Goal: Task Accomplishment & Management: Manage account settings

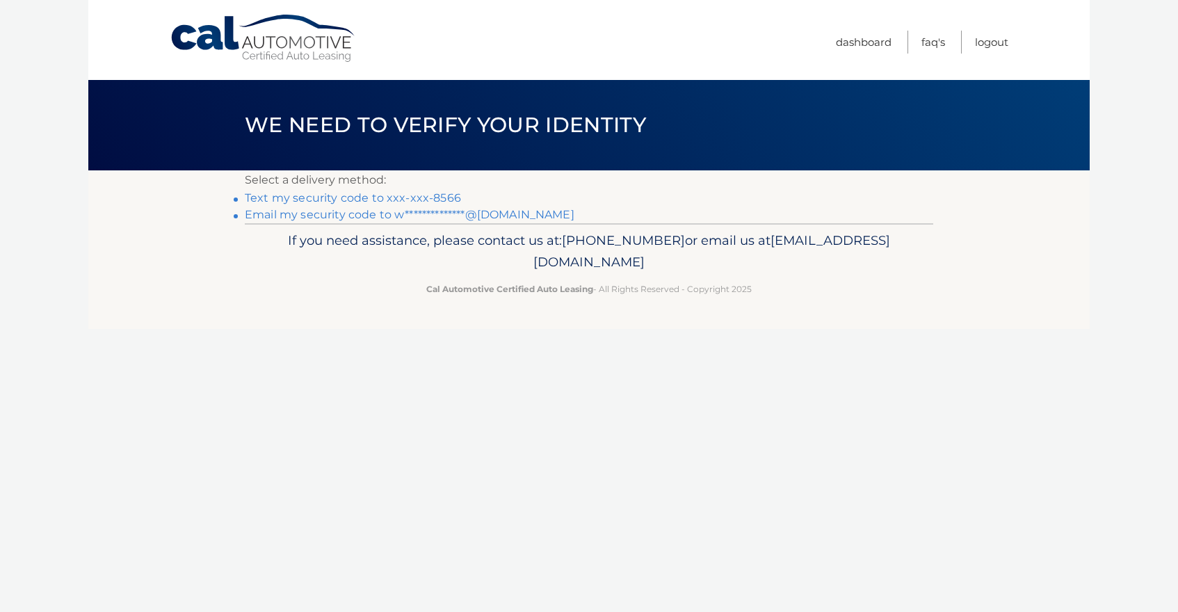
click at [267, 200] on link "Text my security code to xxx-xxx-8566" at bounding box center [353, 197] width 216 height 13
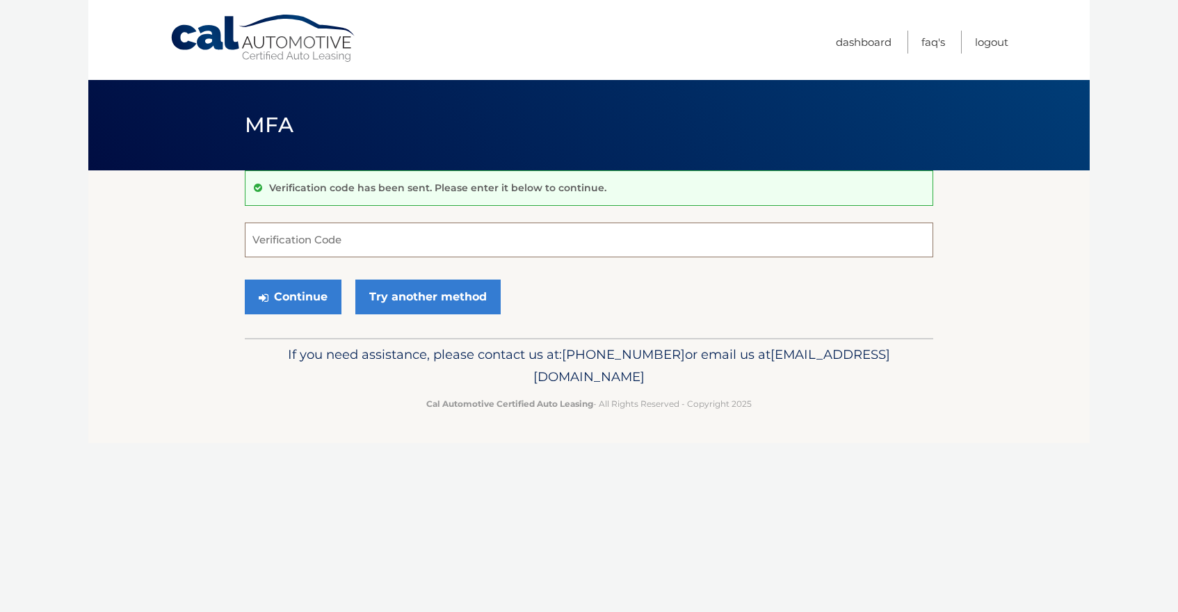
click at [303, 250] on input "Verification Code" at bounding box center [589, 240] width 688 height 35
type input "522963"
click at [289, 305] on button "Continue" at bounding box center [293, 297] width 97 height 35
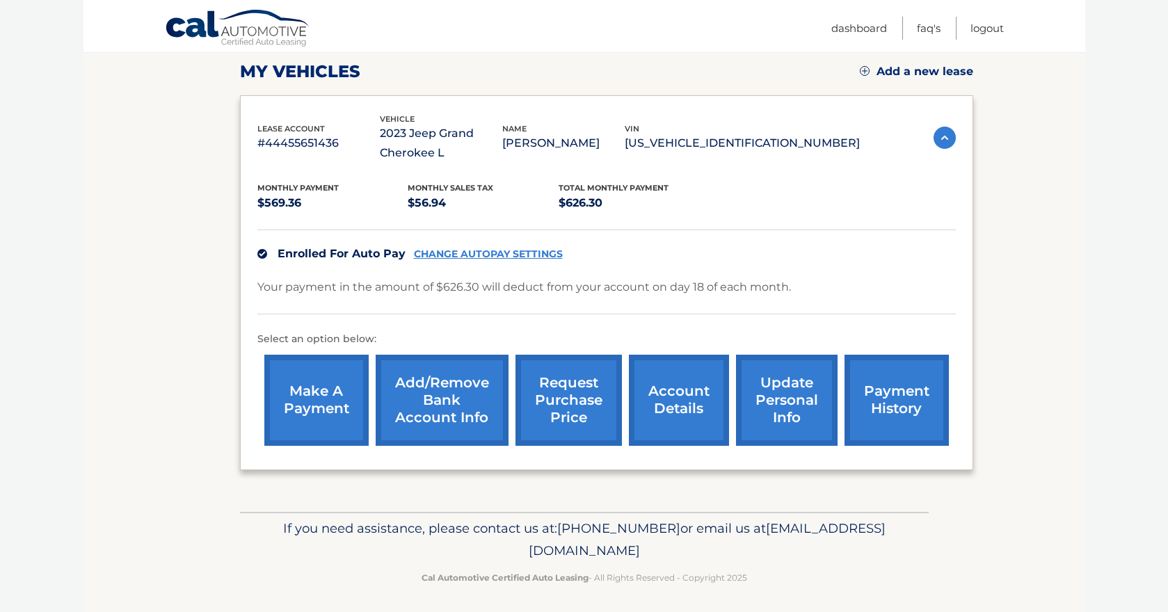
scroll to position [197, 0]
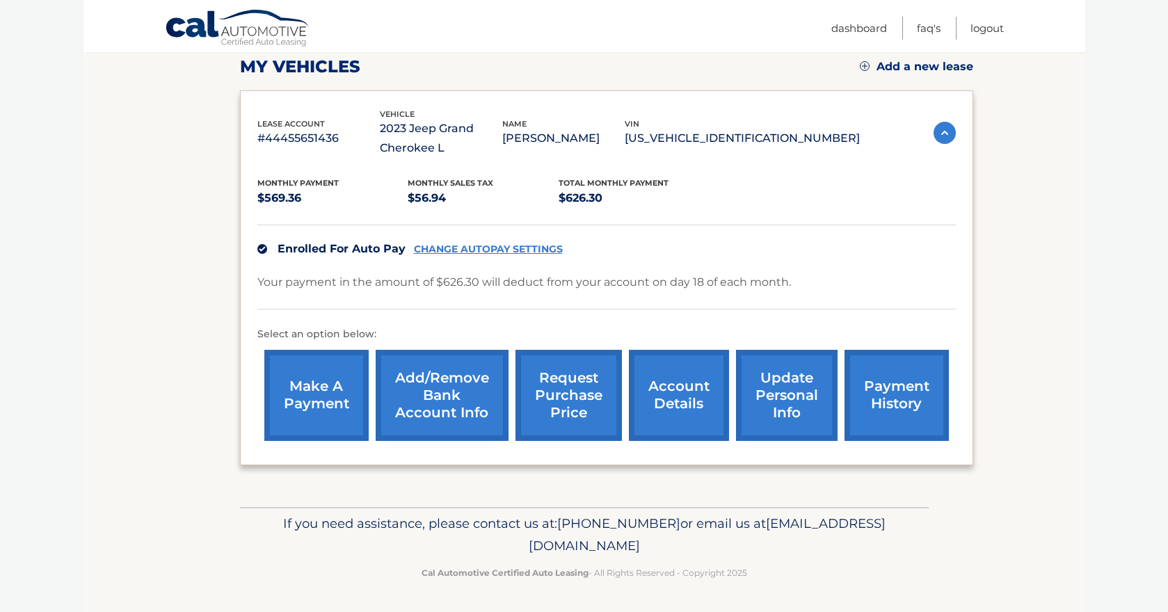
click at [492, 247] on link "CHANGE AUTOPAY SETTINGS" at bounding box center [488, 249] width 149 height 12
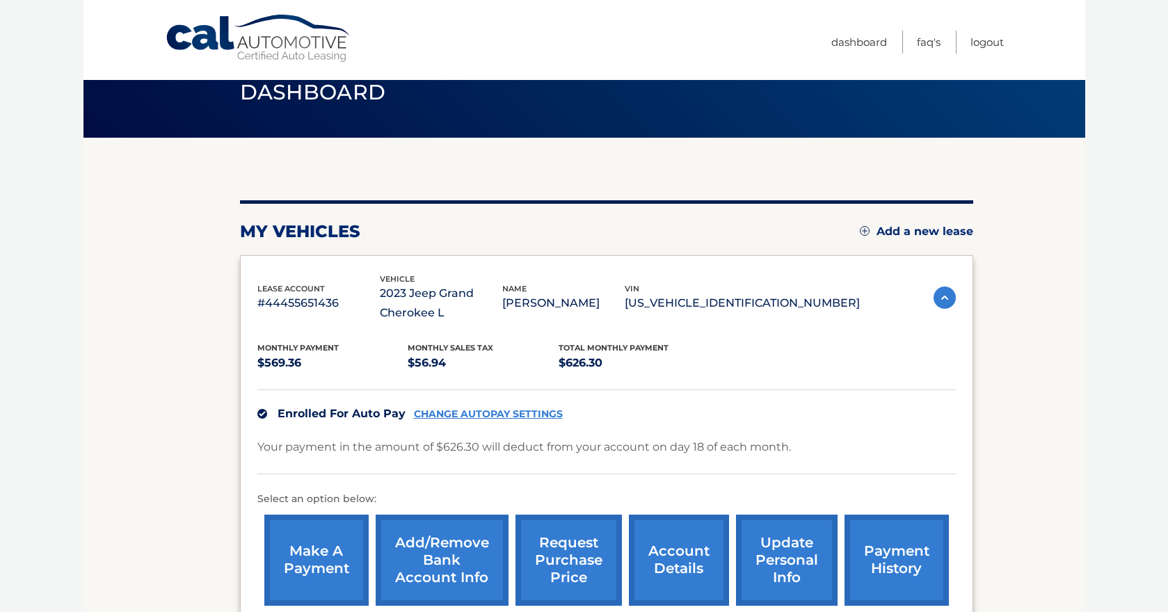
scroll to position [46, 0]
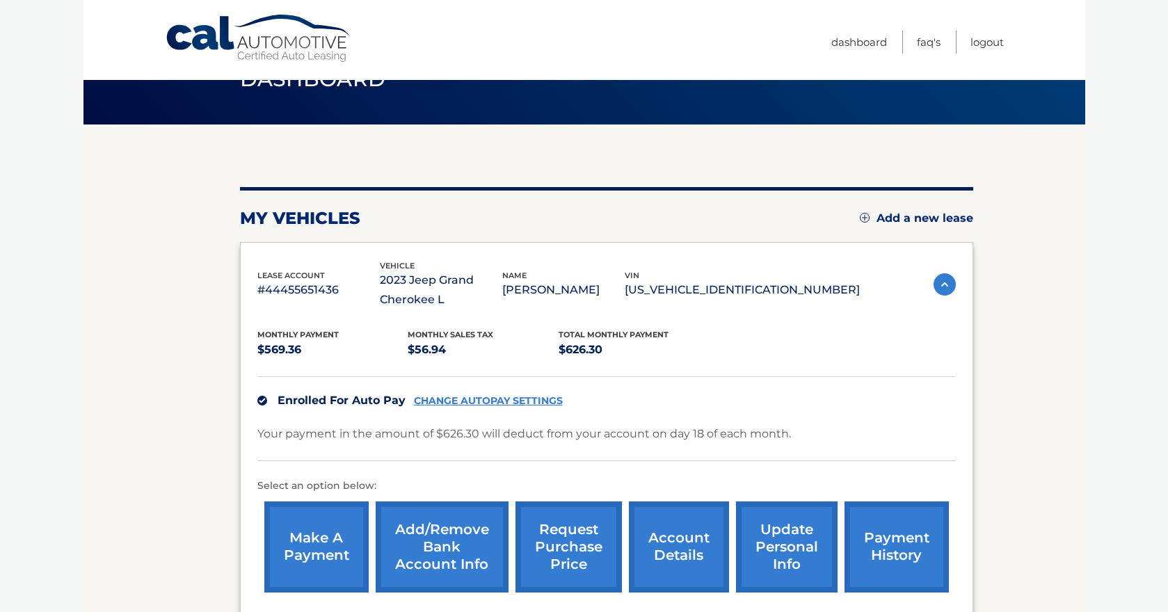
click at [574, 548] on link "request purchase price" at bounding box center [568, 546] width 106 height 91
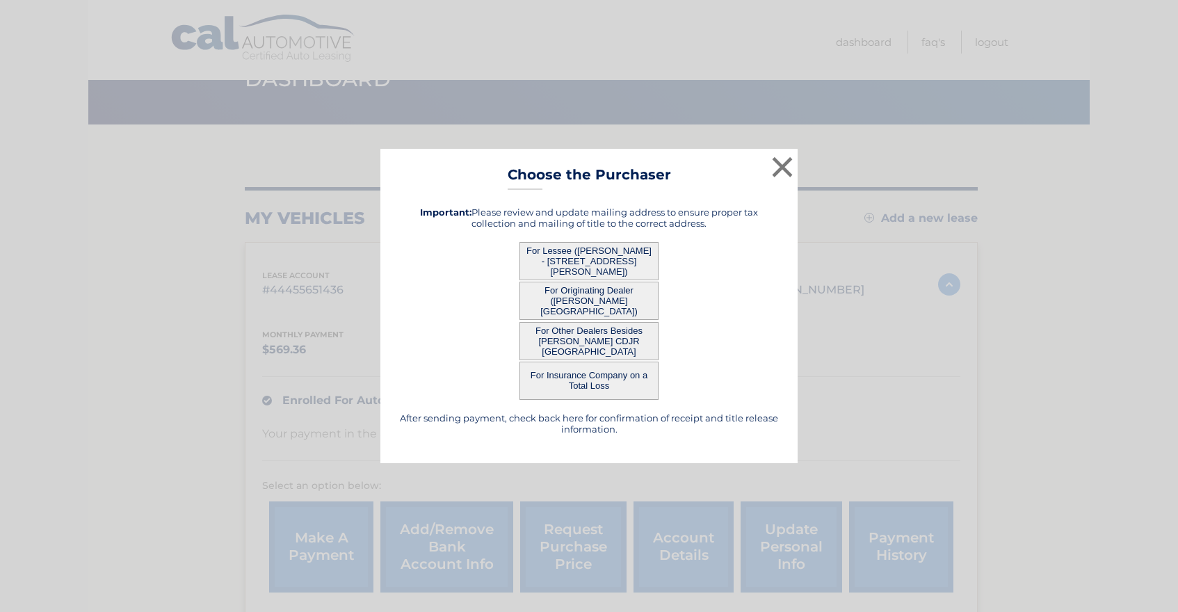
click at [607, 265] on button "For Lessee ([PERSON_NAME] - [STREET_ADDRESS][PERSON_NAME])" at bounding box center [588, 261] width 139 height 38
click at [599, 262] on button "For Lessee ([PERSON_NAME] - [STREET_ADDRESS][PERSON_NAME])" at bounding box center [588, 261] width 139 height 38
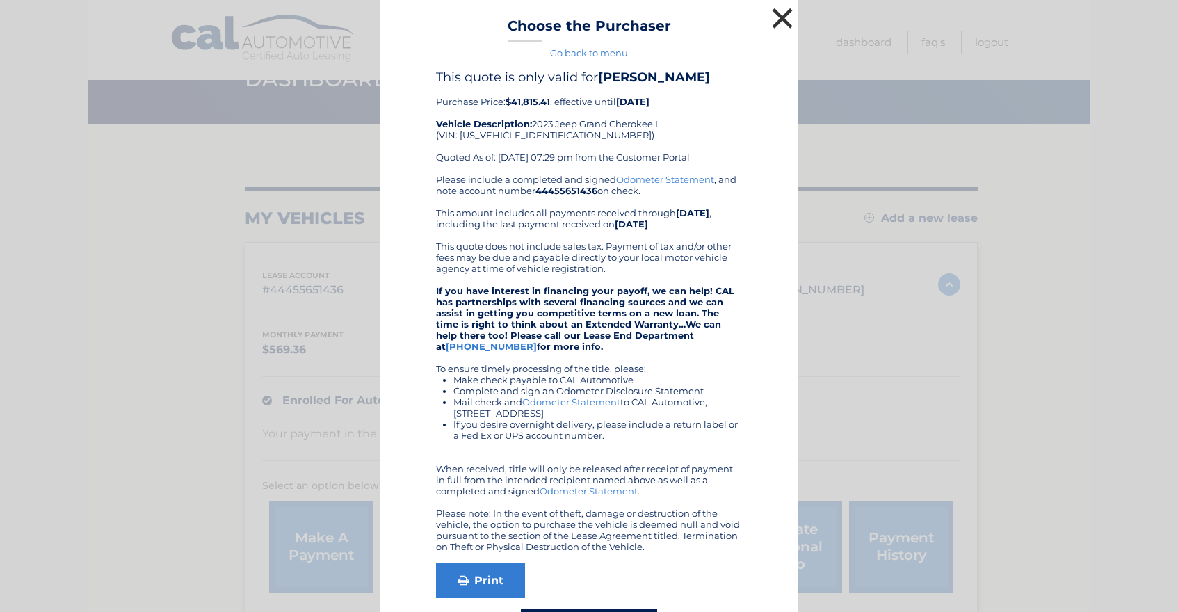
click at [779, 19] on button "×" at bounding box center [782, 18] width 28 height 28
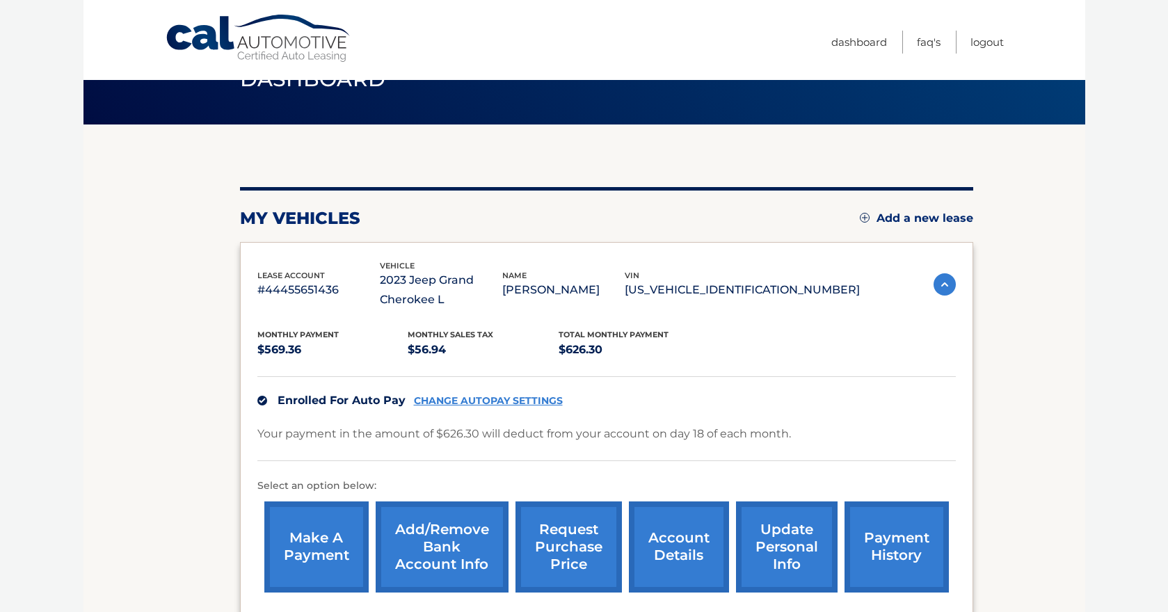
click at [553, 538] on link "request purchase price" at bounding box center [568, 546] width 106 height 91
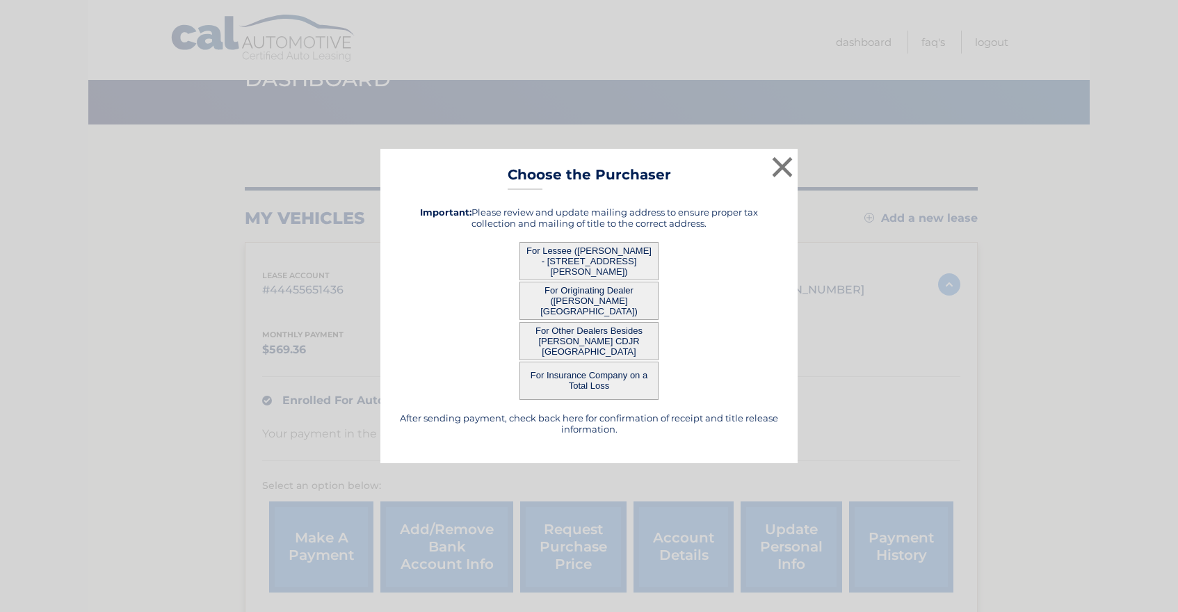
click at [577, 350] on button "For Other Dealers Besides [PERSON_NAME] CDJR [GEOGRAPHIC_DATA]" at bounding box center [588, 341] width 139 height 38
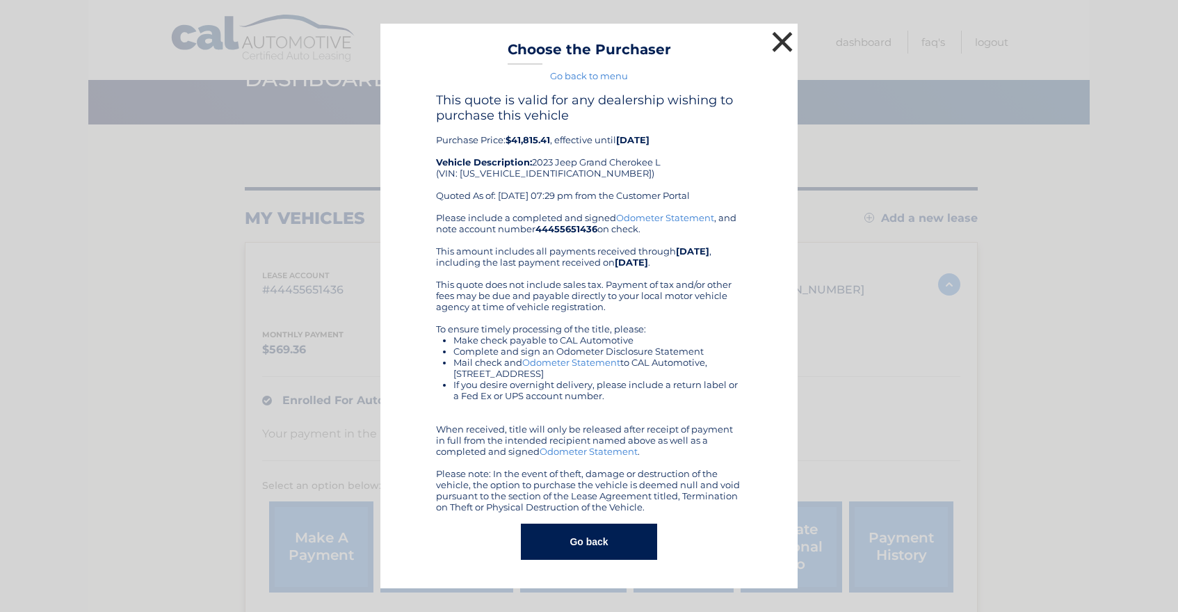
click at [783, 47] on button "×" at bounding box center [782, 42] width 28 height 28
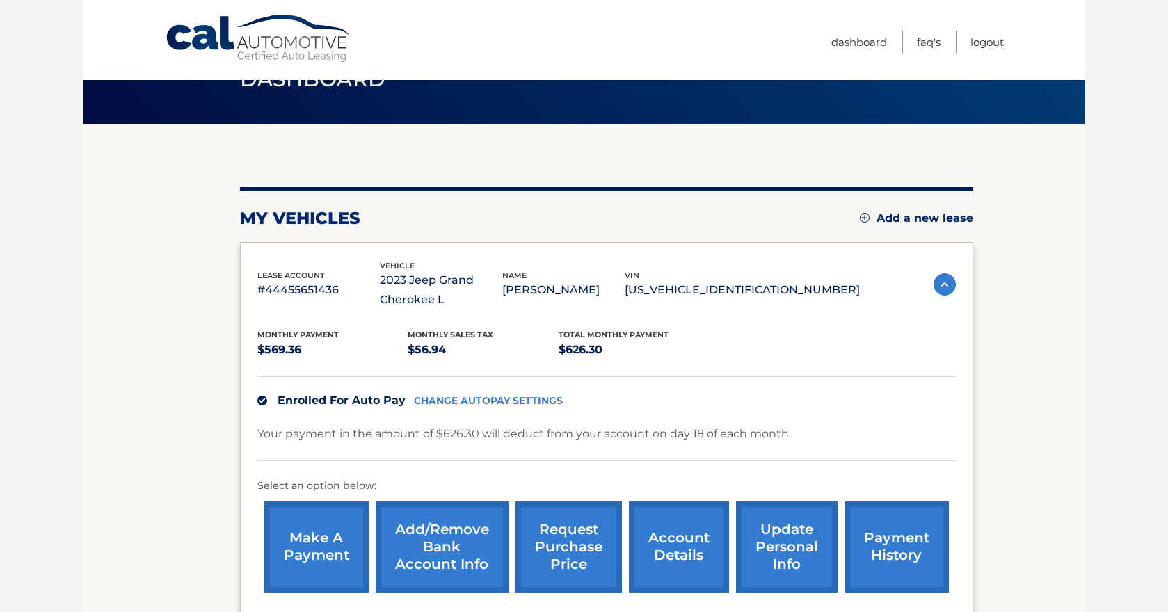
click at [681, 545] on link "account details" at bounding box center [679, 546] width 100 height 91
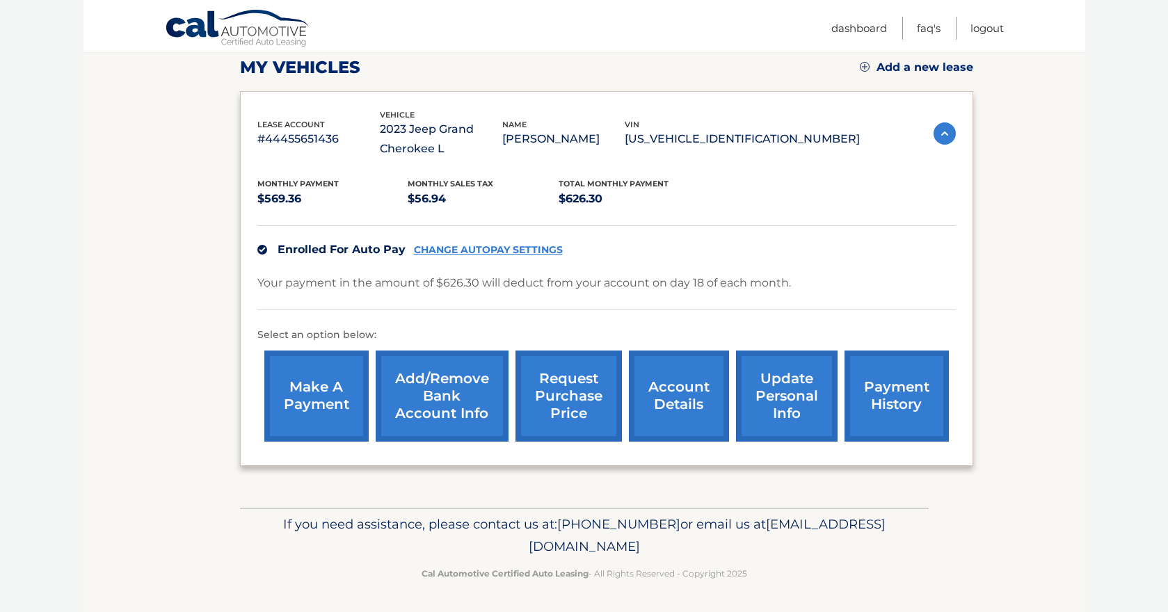
scroll to position [197, 0]
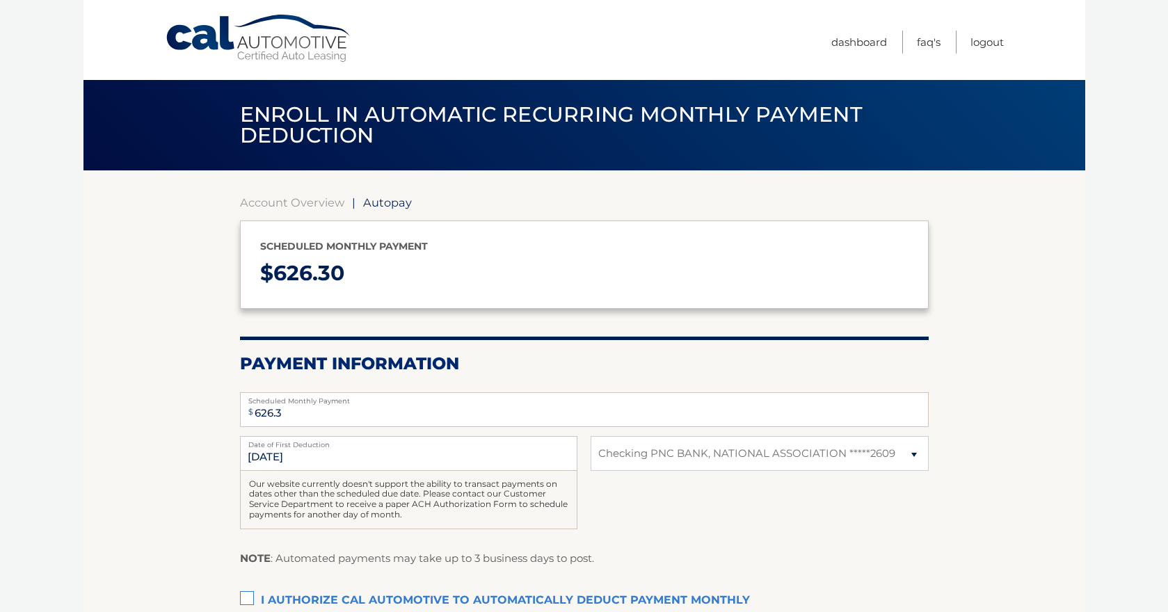
select select "ZWQ2ZGFiMTgtNjVlZC00ZTM0LWJjNGMtODA2OGQ1MGNiZDg2"
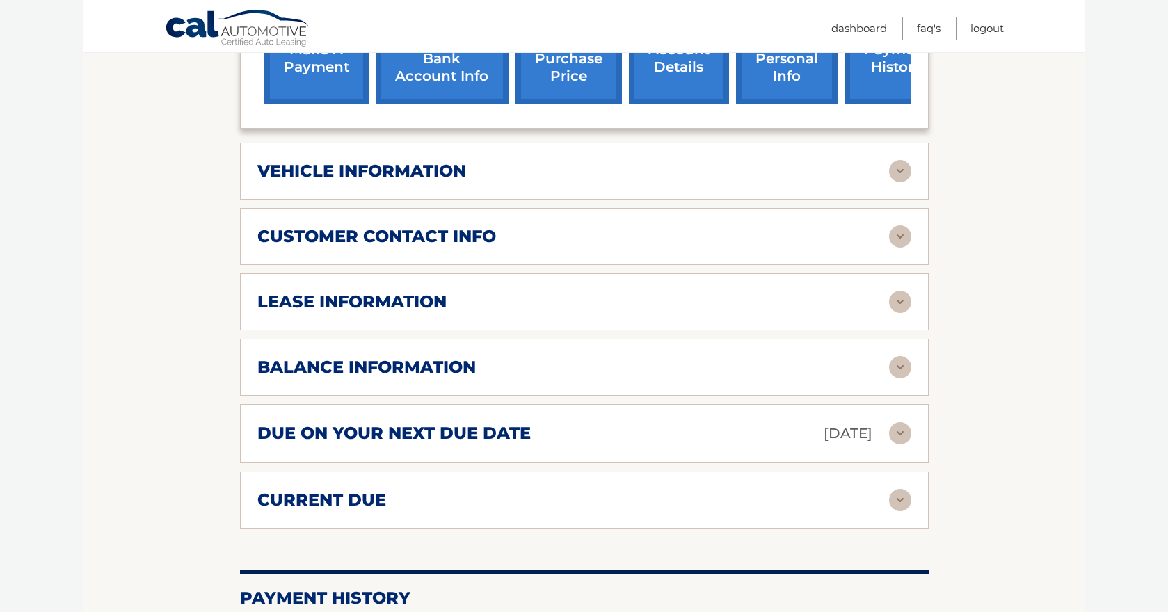
scroll to position [563, 0]
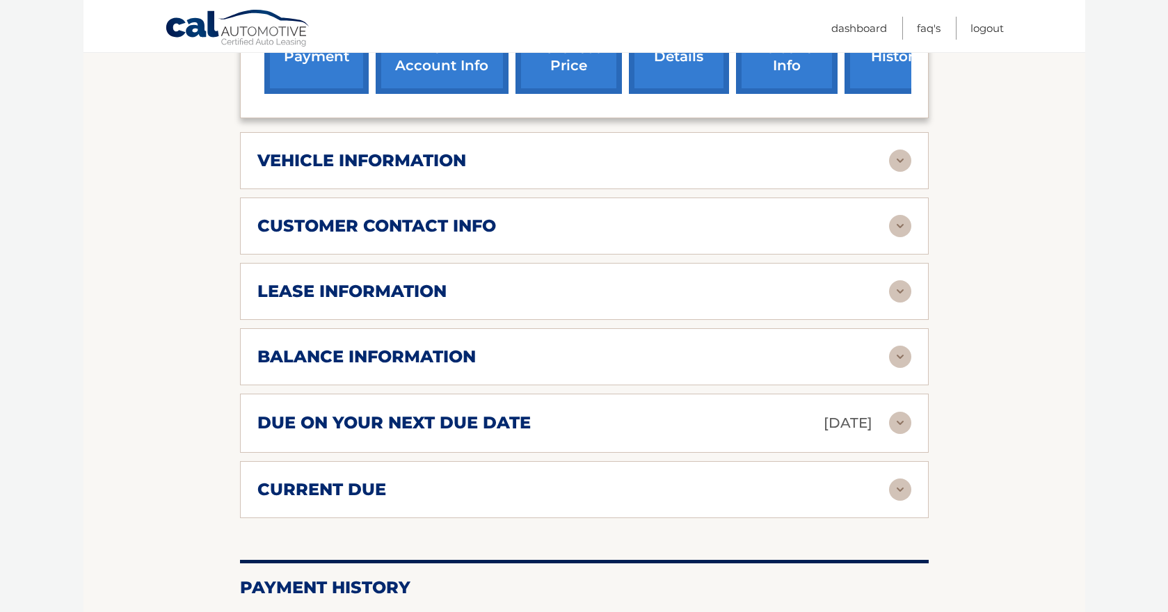
click at [588, 284] on div "lease information" at bounding box center [572, 291] width 631 height 21
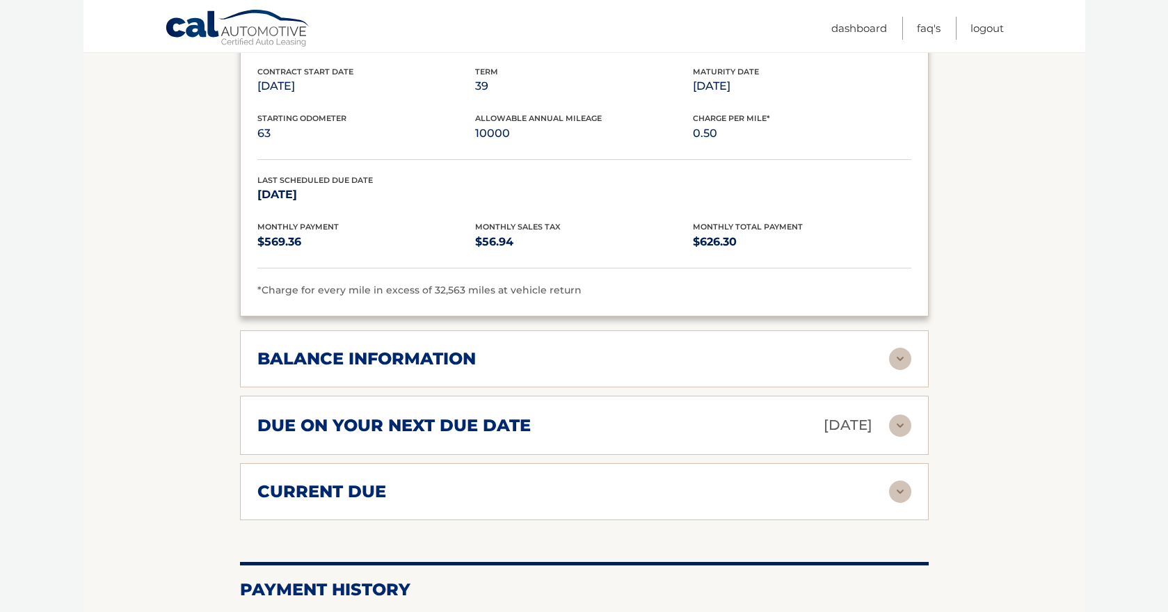
scroll to position [823, 0]
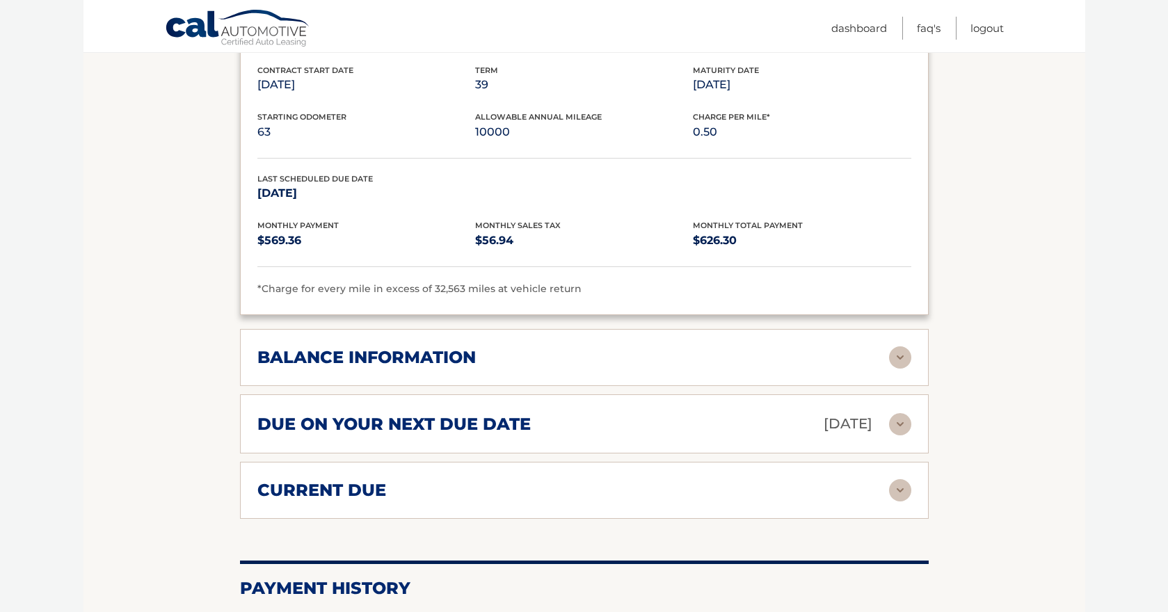
click at [350, 347] on h2 "balance information" at bounding box center [366, 357] width 218 height 21
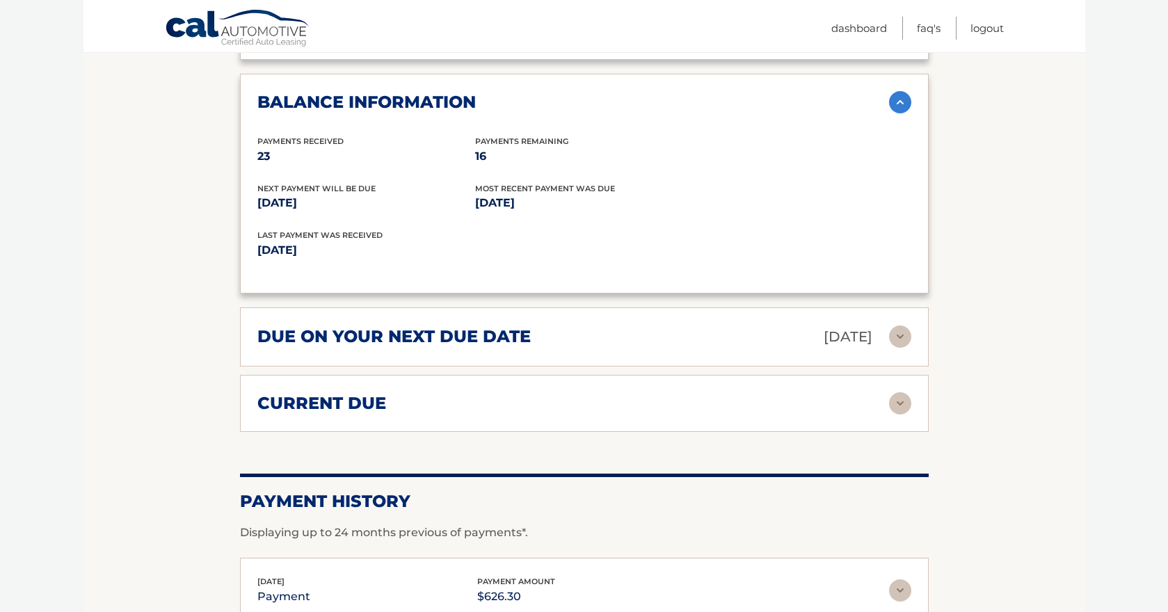
scroll to position [1298, 0]
